Goal: Navigation & Orientation: Find specific page/section

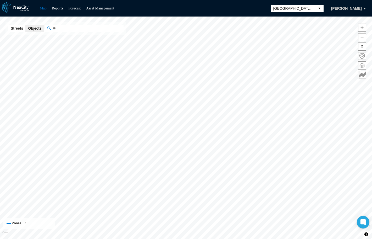
click at [317, 8] on button "select" at bounding box center [320, 8] width 8 height 7
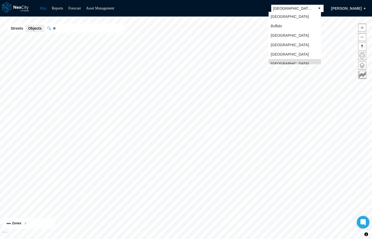
scroll to position [4, 0]
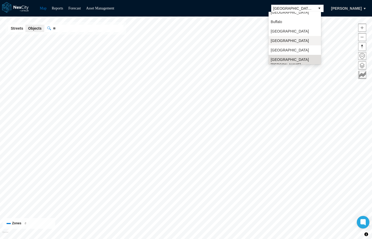
click at [279, 40] on span "[GEOGRAPHIC_DATA]" at bounding box center [290, 40] width 38 height 5
